Goal: Find specific page/section: Find specific page/section

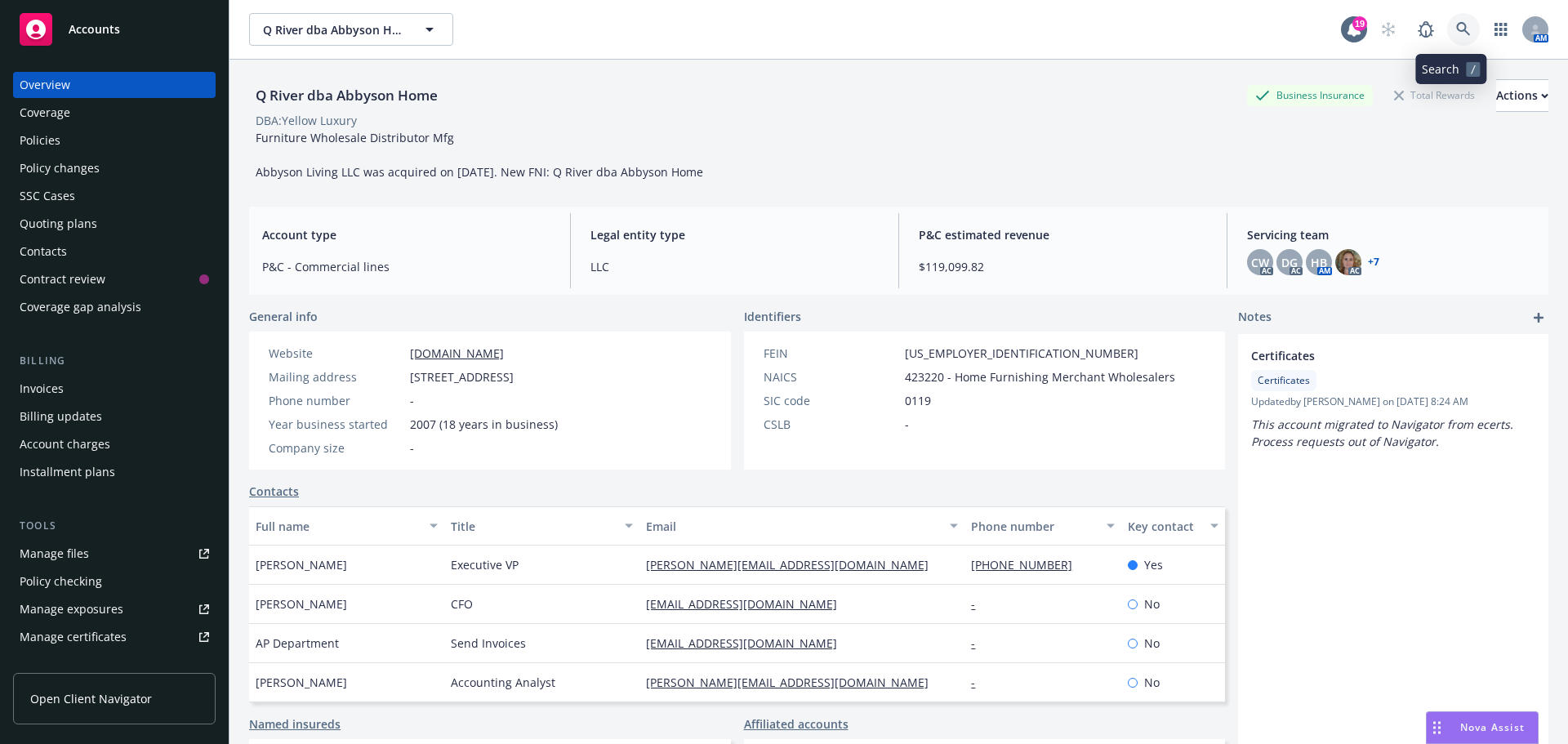
click at [1456, 29] on icon at bounding box center [1463, 29] width 15 height 15
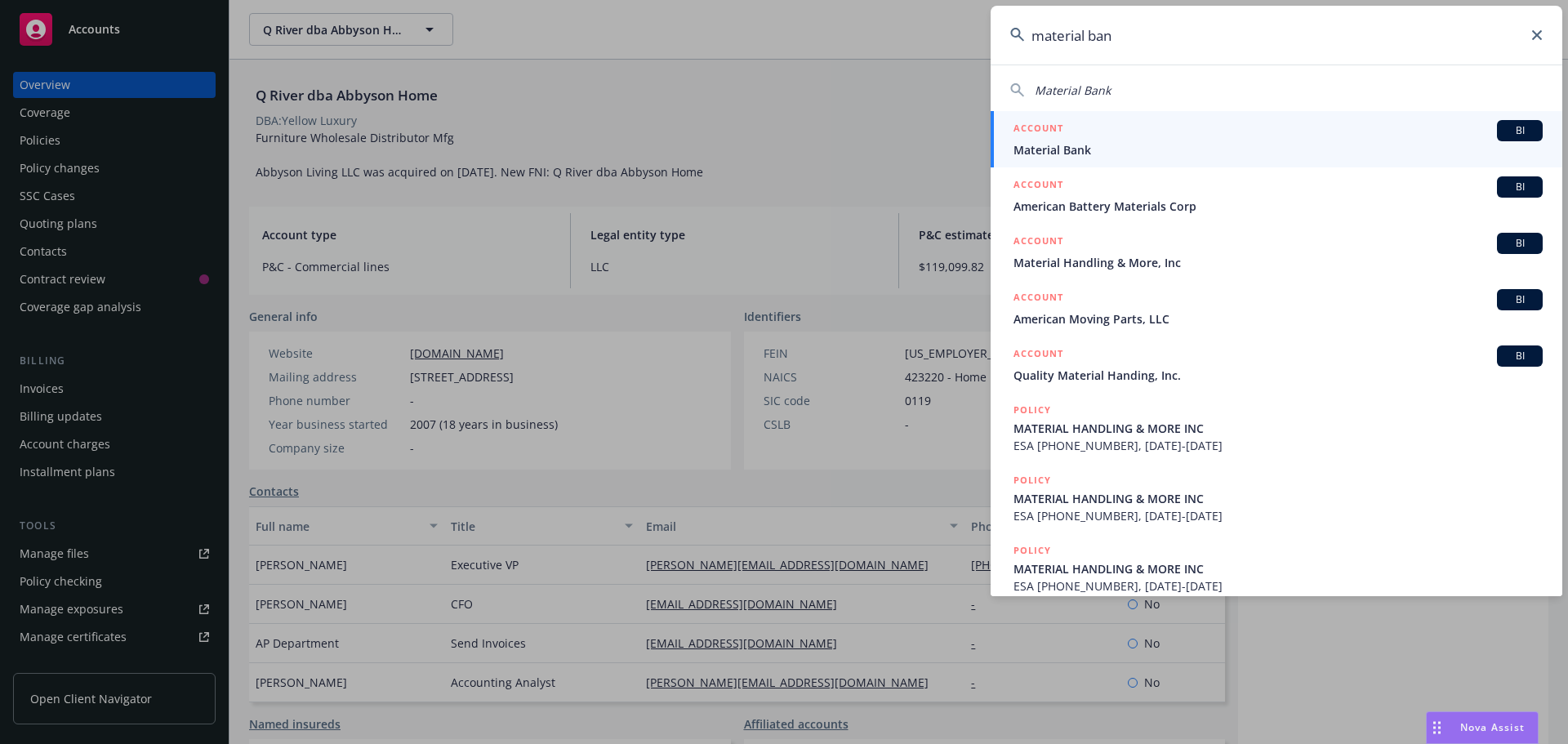
type input "material ban"
click at [1515, 129] on span "BI" at bounding box center [1519, 130] width 33 height 15
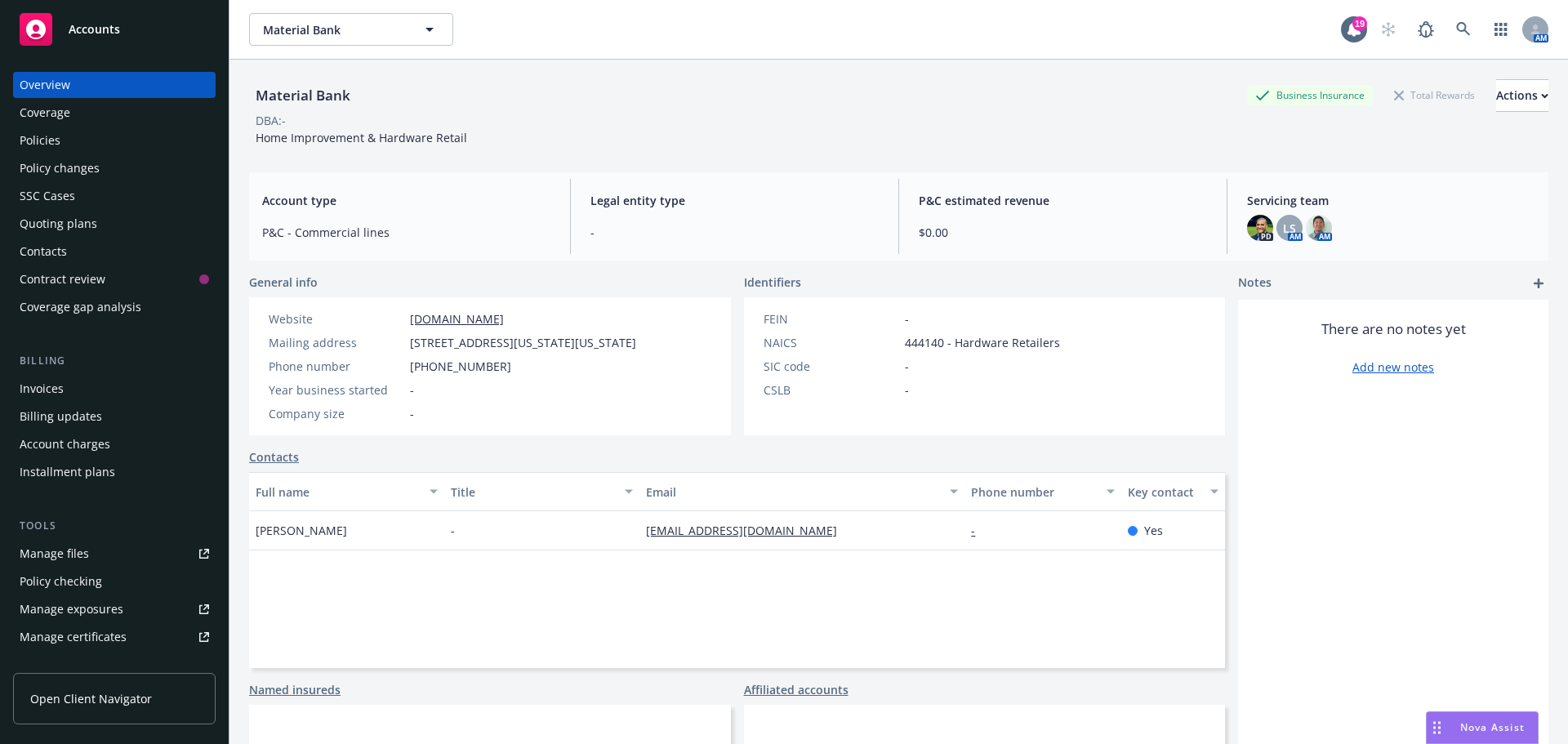
click at [43, 140] on div "Policies" at bounding box center [40, 141] width 41 height 26
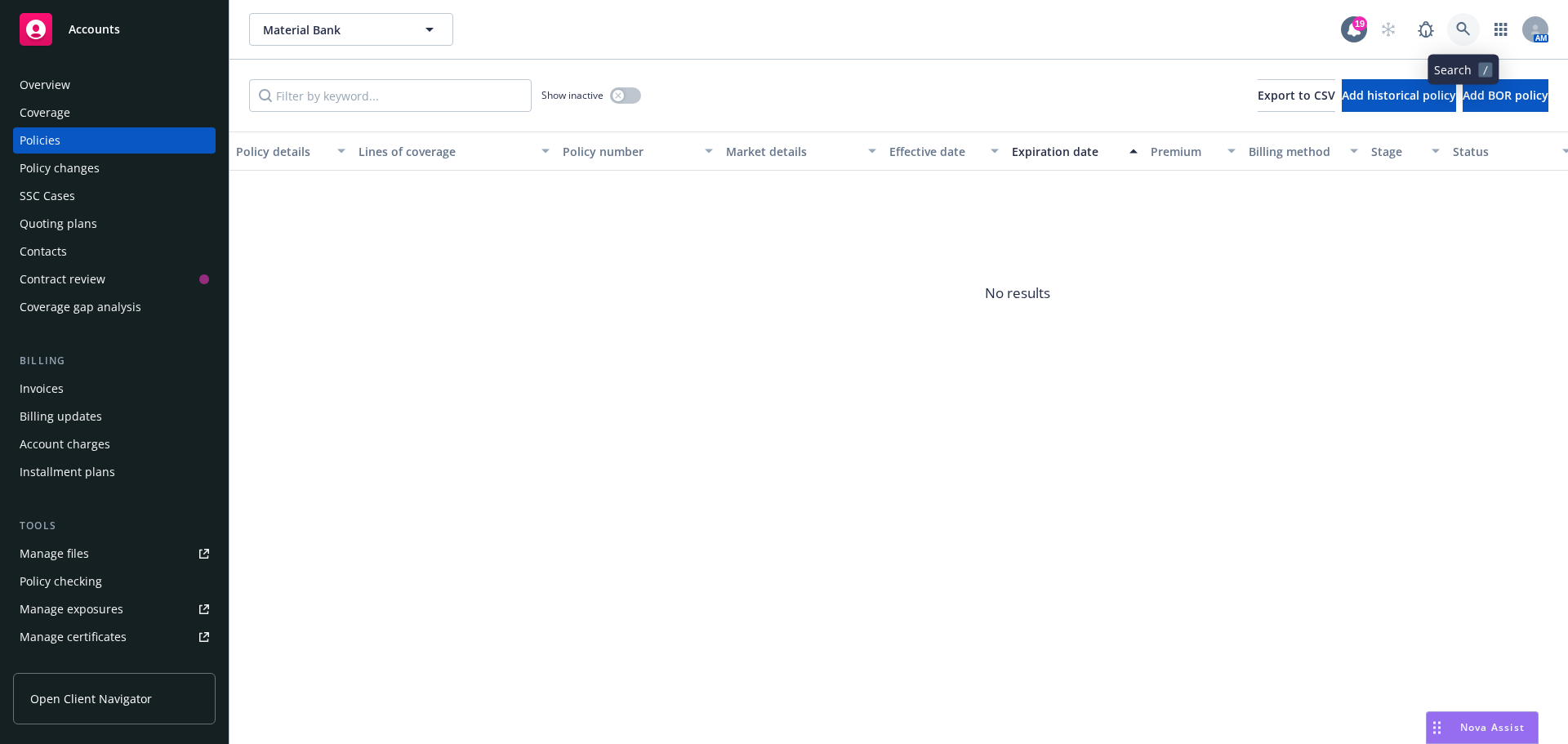
click at [1461, 28] on icon at bounding box center [1463, 29] width 15 height 15
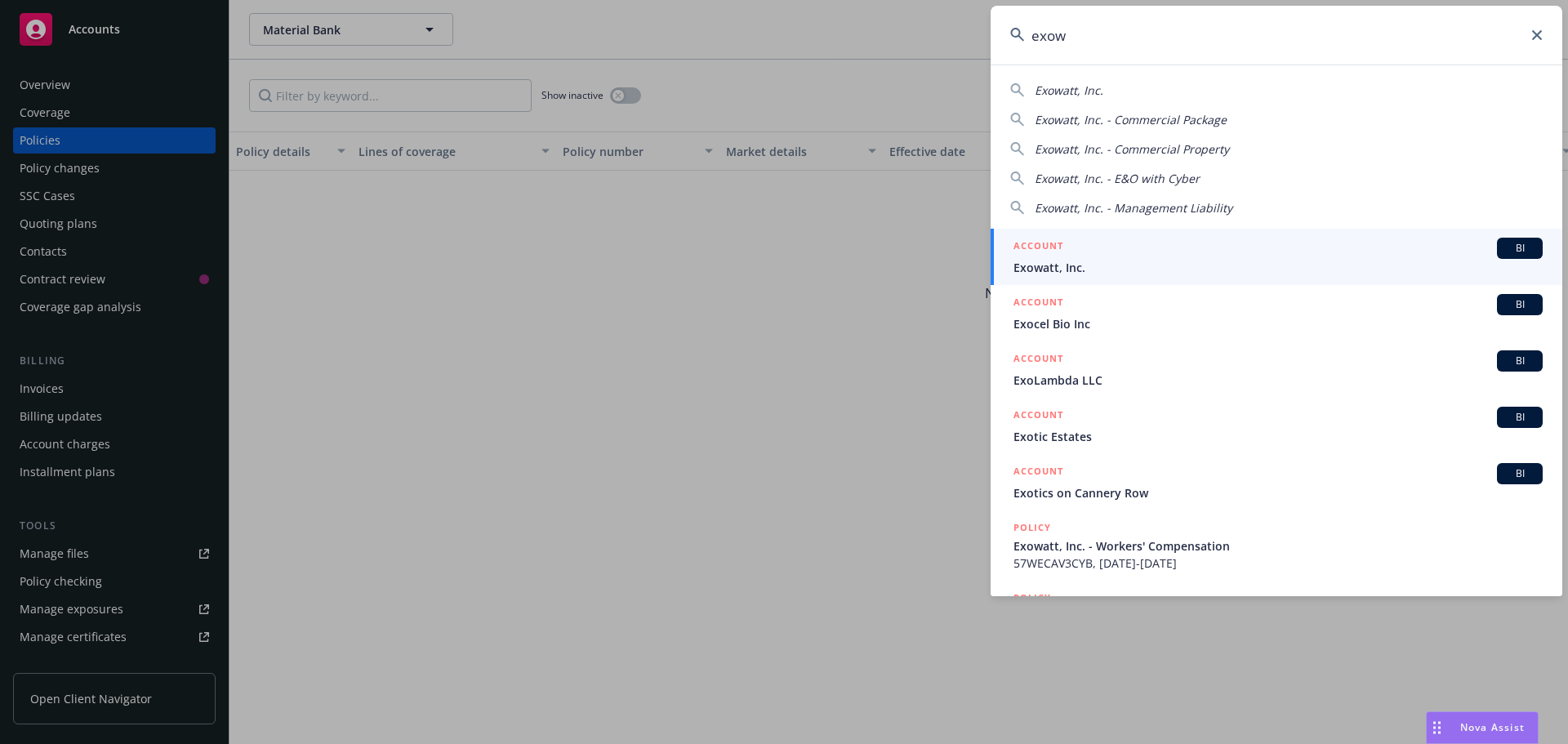
type input "exow"
click at [1509, 242] on span "BI" at bounding box center [1519, 249] width 33 height 15
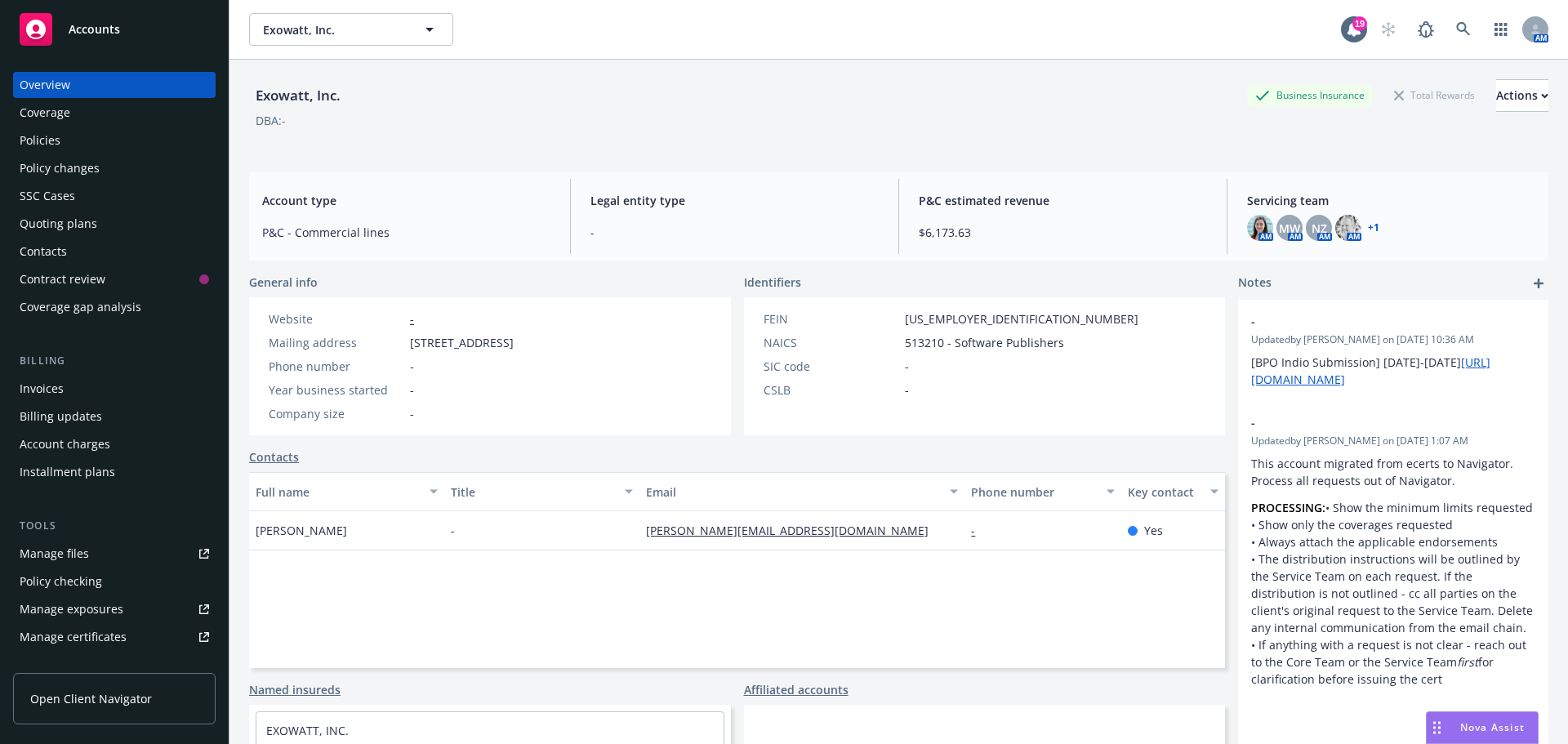
click at [48, 138] on div "Policies" at bounding box center [40, 141] width 41 height 26
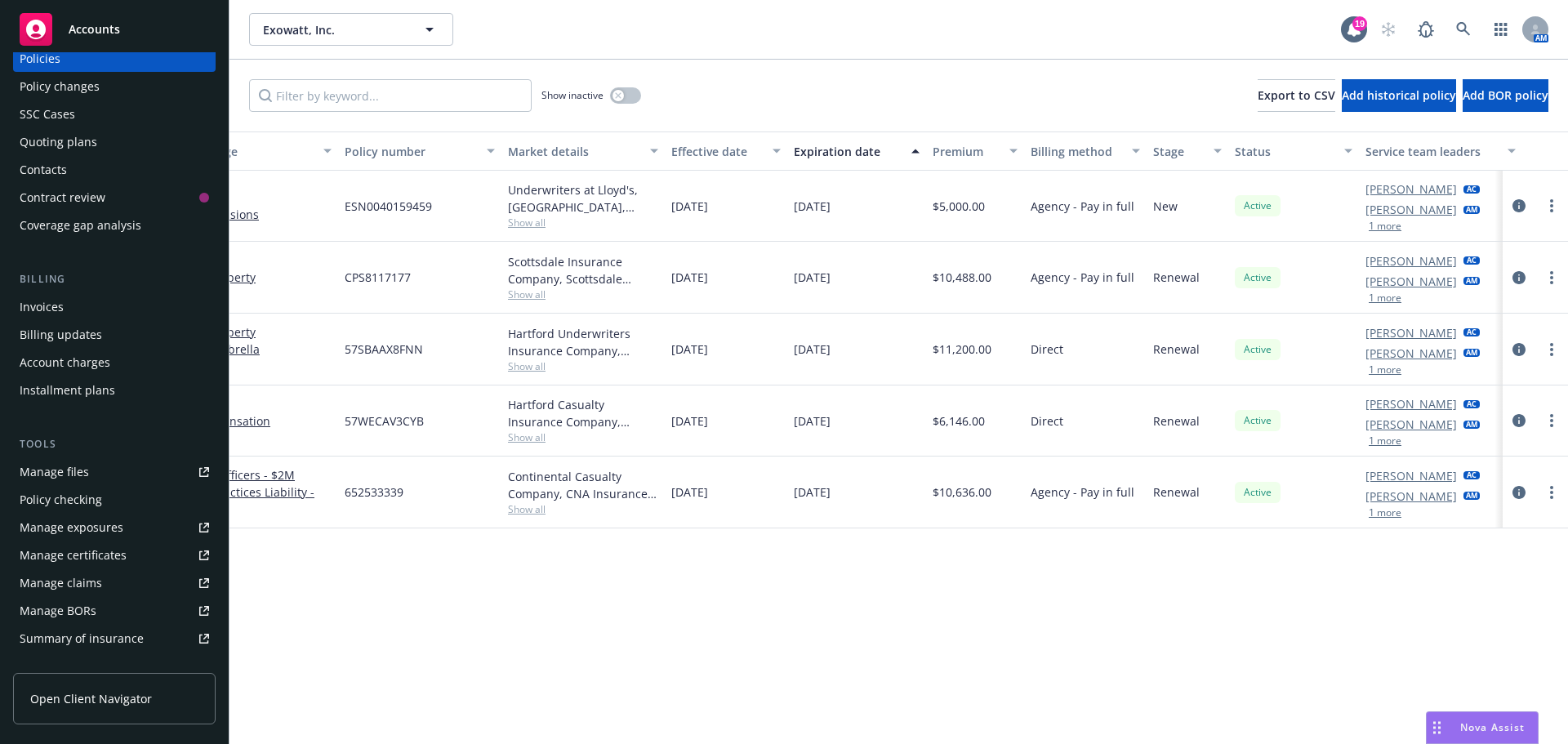
scroll to position [0, 237]
